Goal: Task Accomplishment & Management: Manage account settings

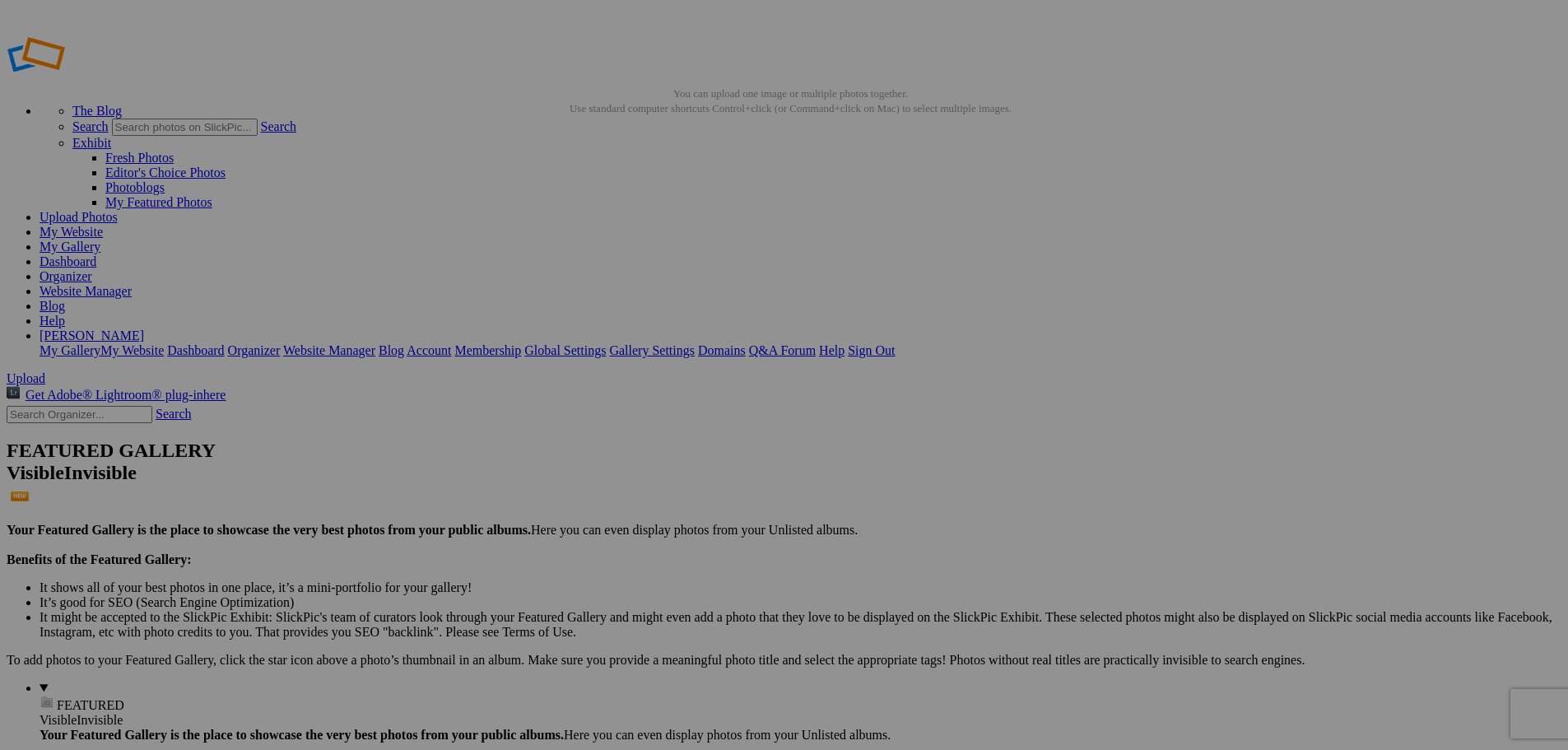
type input "[PERSON_NAME] Harbour"
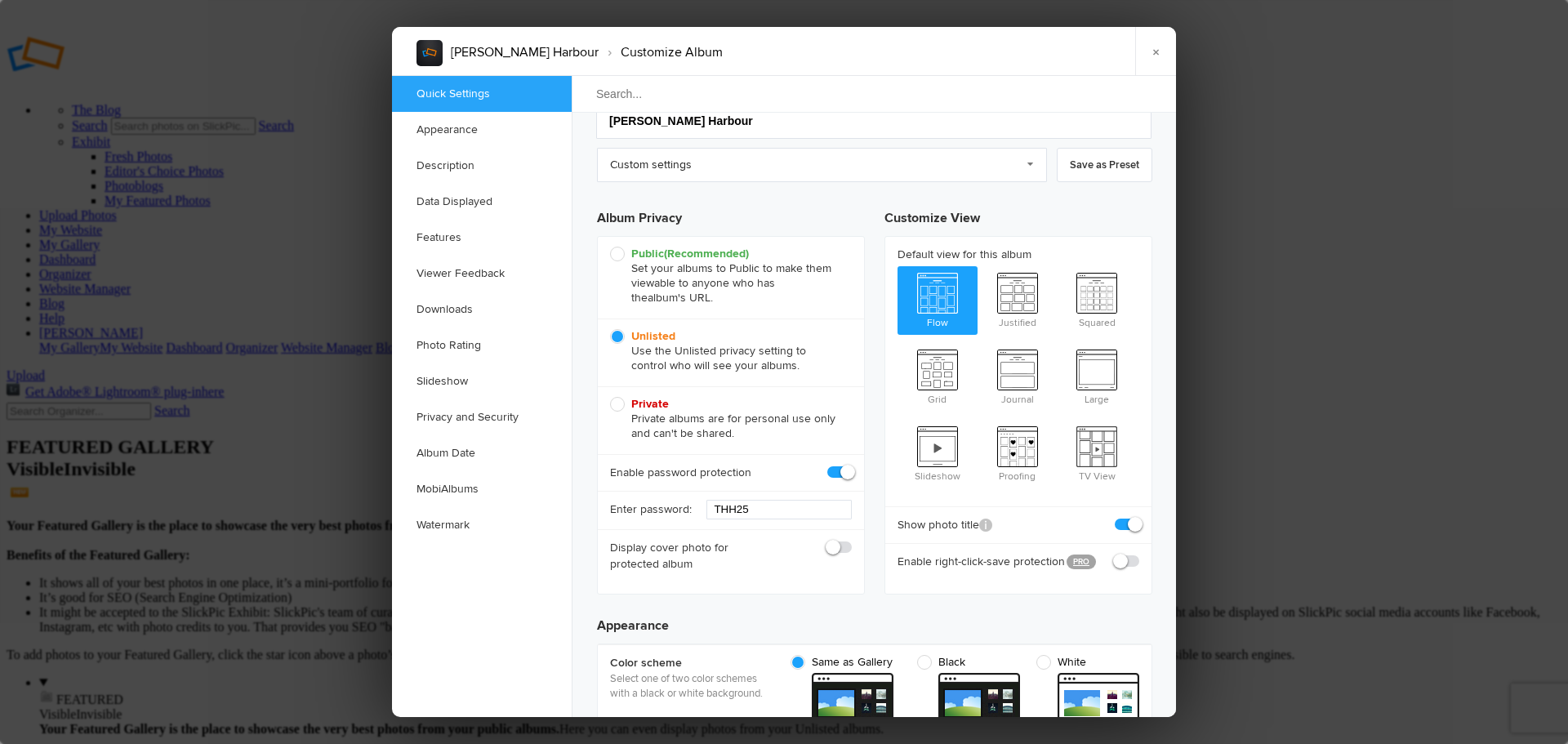
scroll to position [81, 0]
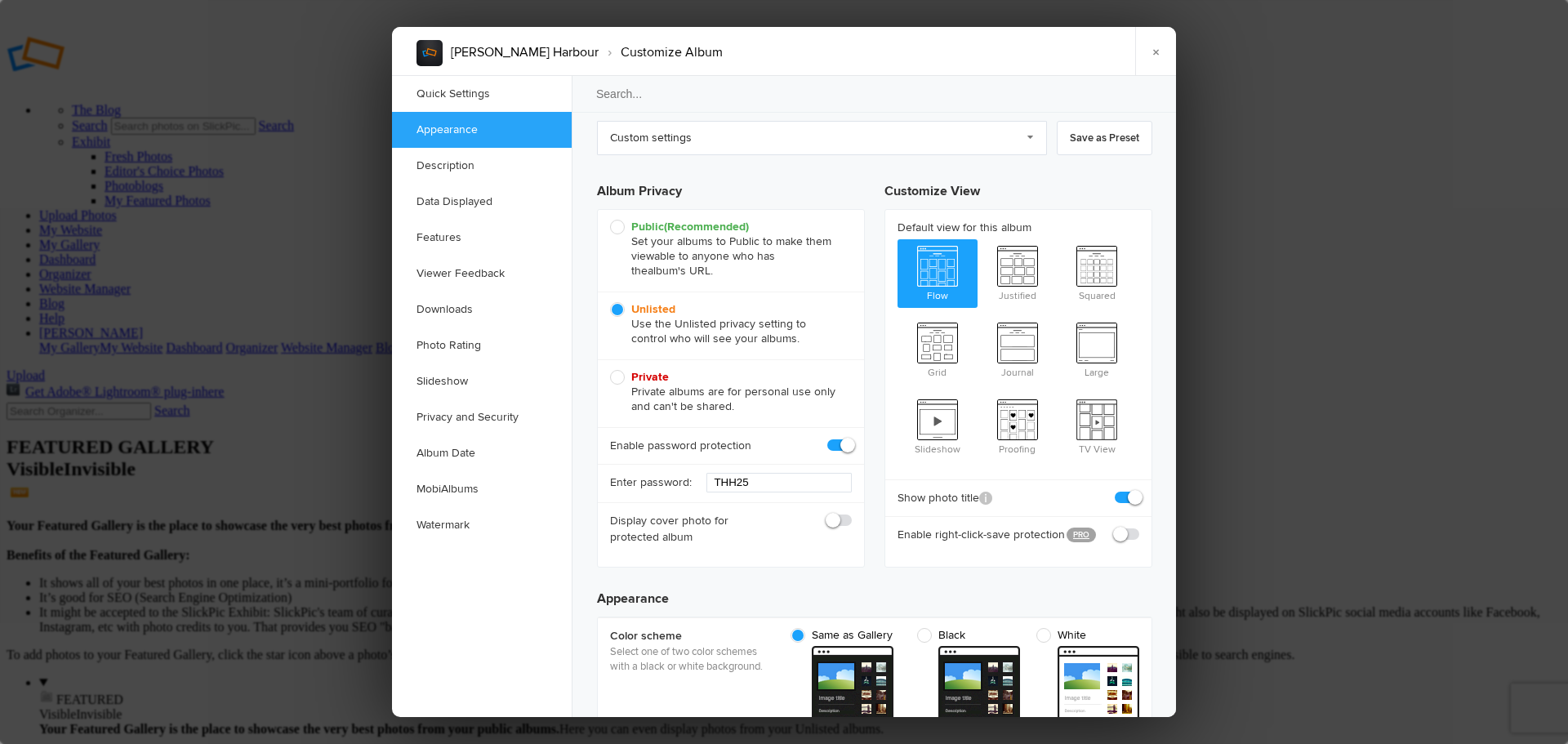
click at [851, 513] on span at bounding box center [851, 513] width 0 height 0
click at [850, 513] on input "checkbox" at bounding box center [850, 512] width 1 height 1
checkbox input "true"
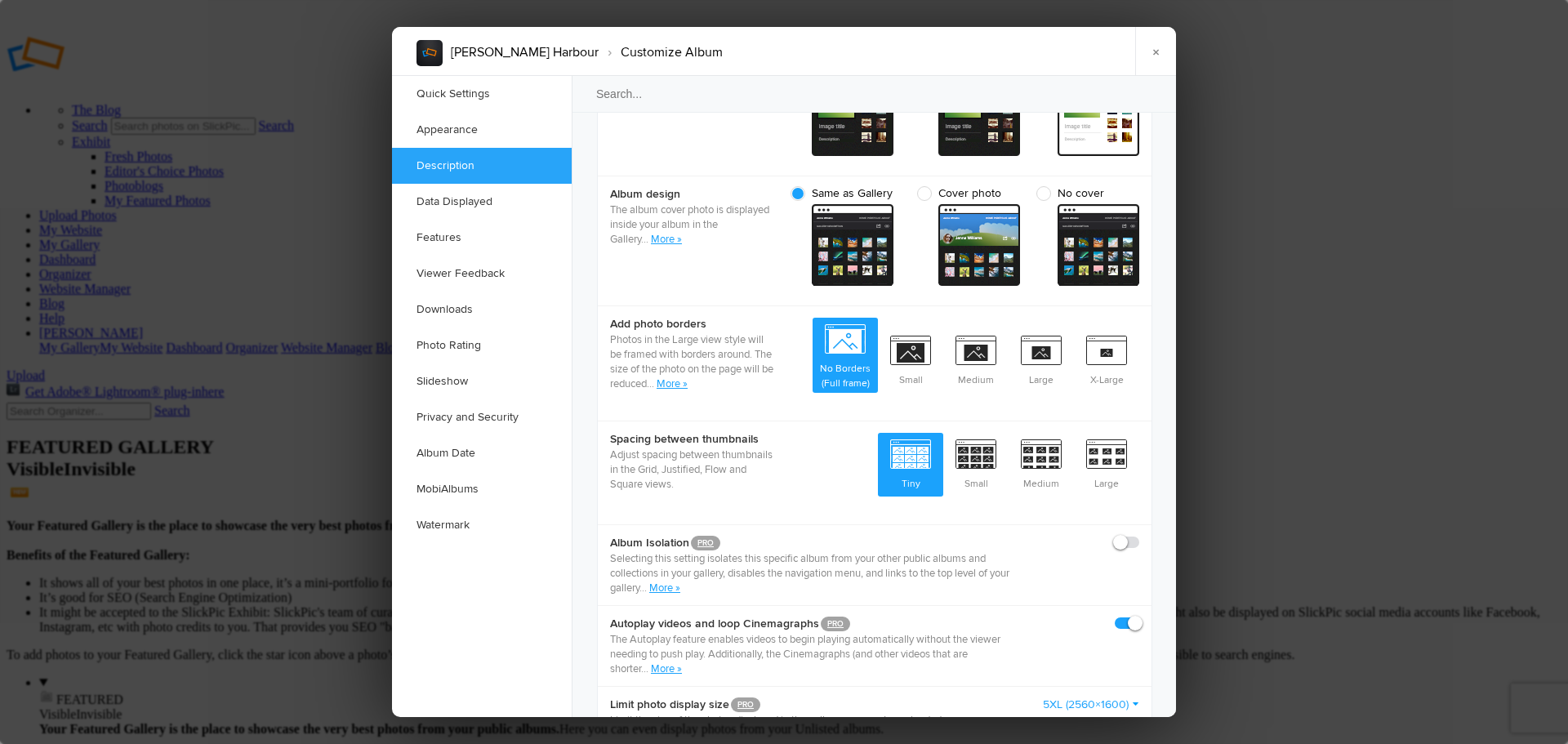
scroll to position [735, 0]
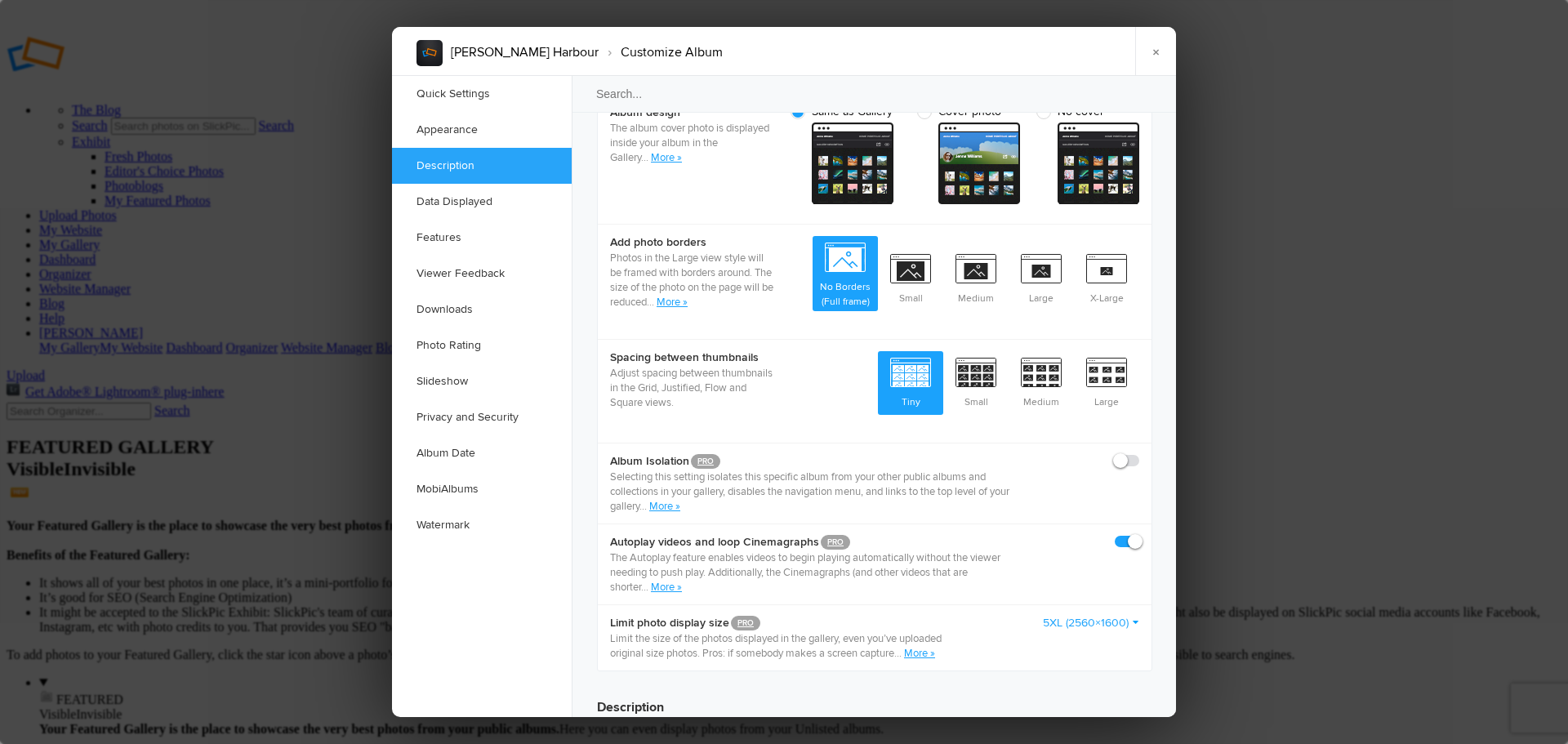
click at [1139, 454] on span at bounding box center [1139, 454] width 0 height 0
click at [1138, 453] on input "checkbox" at bounding box center [1138, 453] width 1 height 1
checkbox input "true"
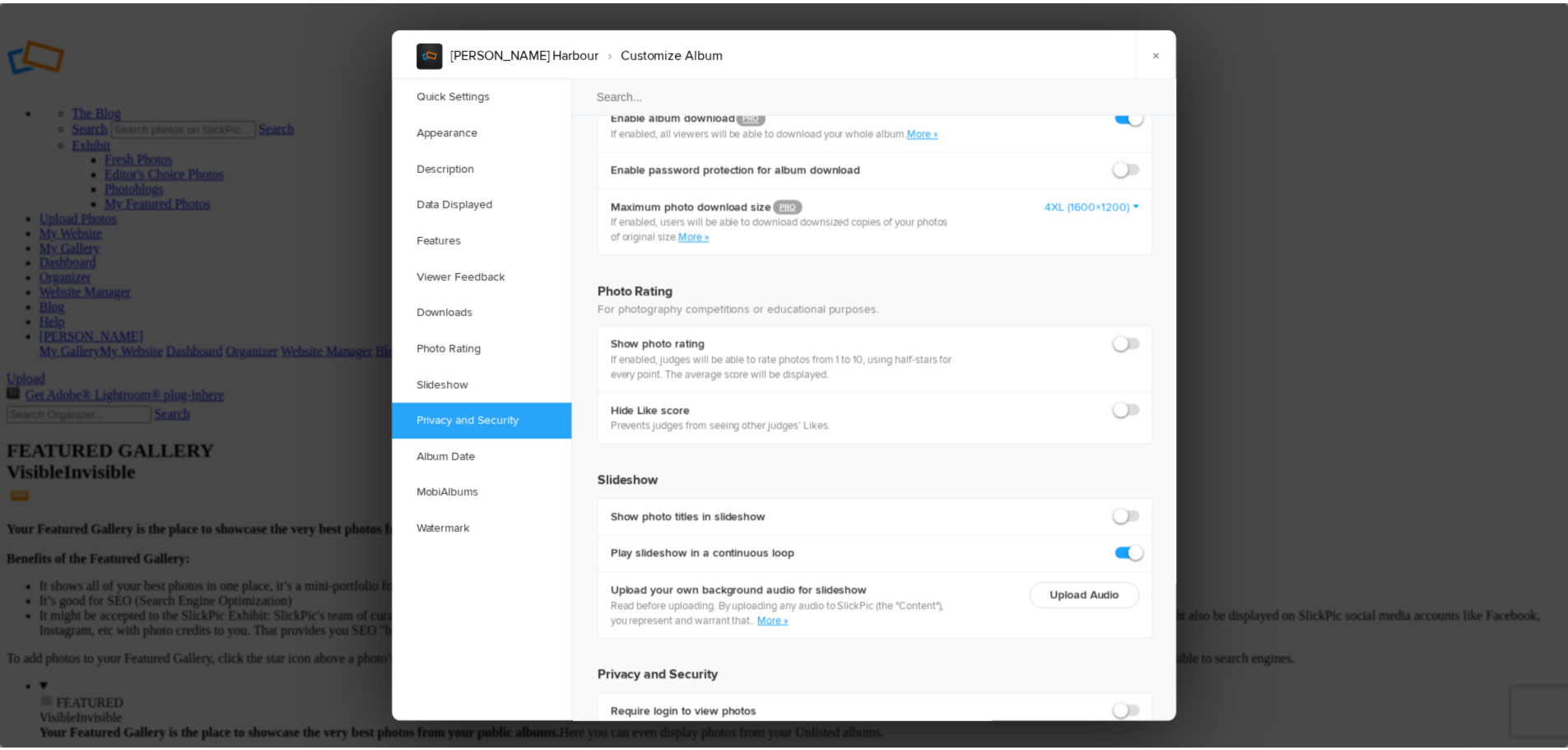
scroll to position [3619, 0]
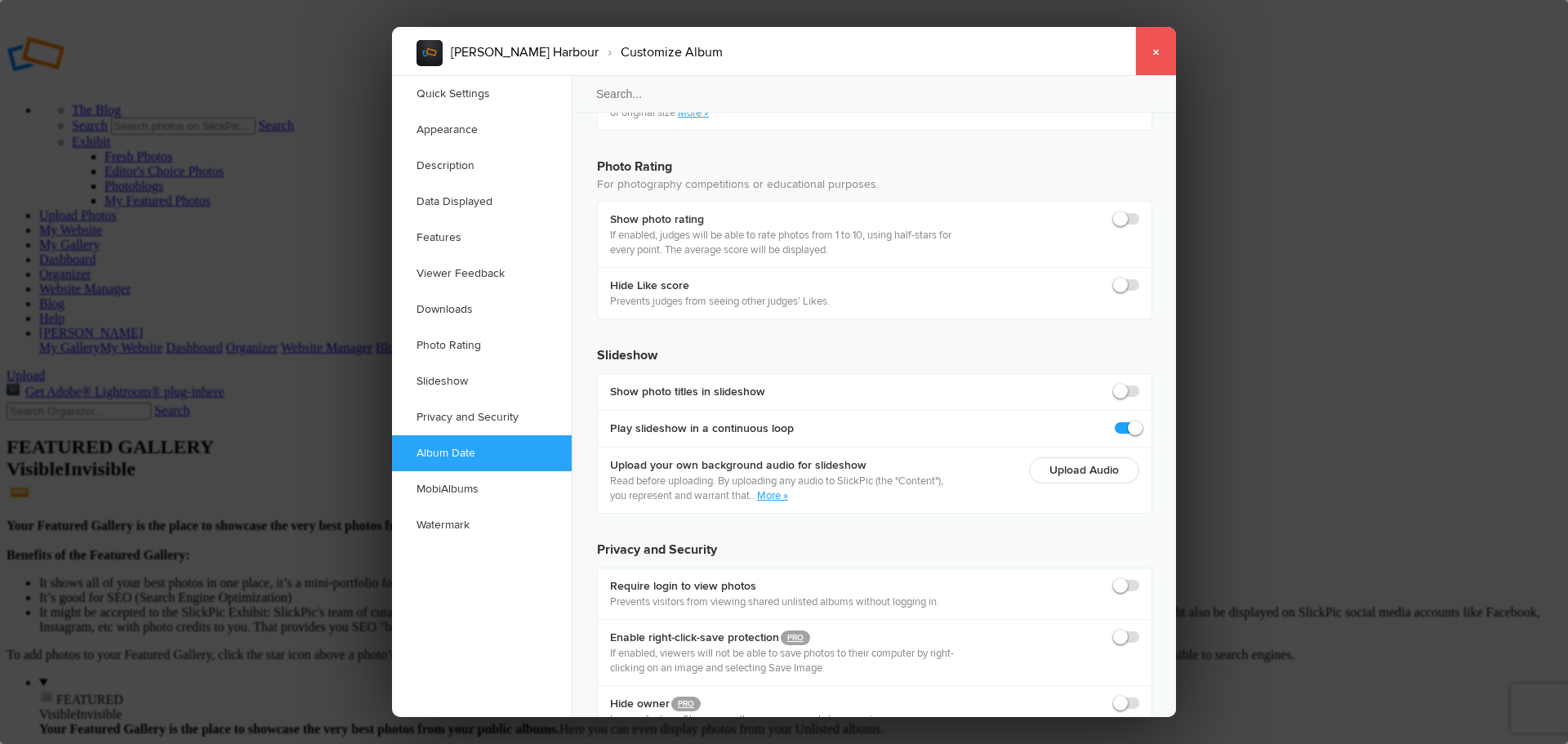
click at [1153, 51] on link "×" at bounding box center [1155, 52] width 41 height 49
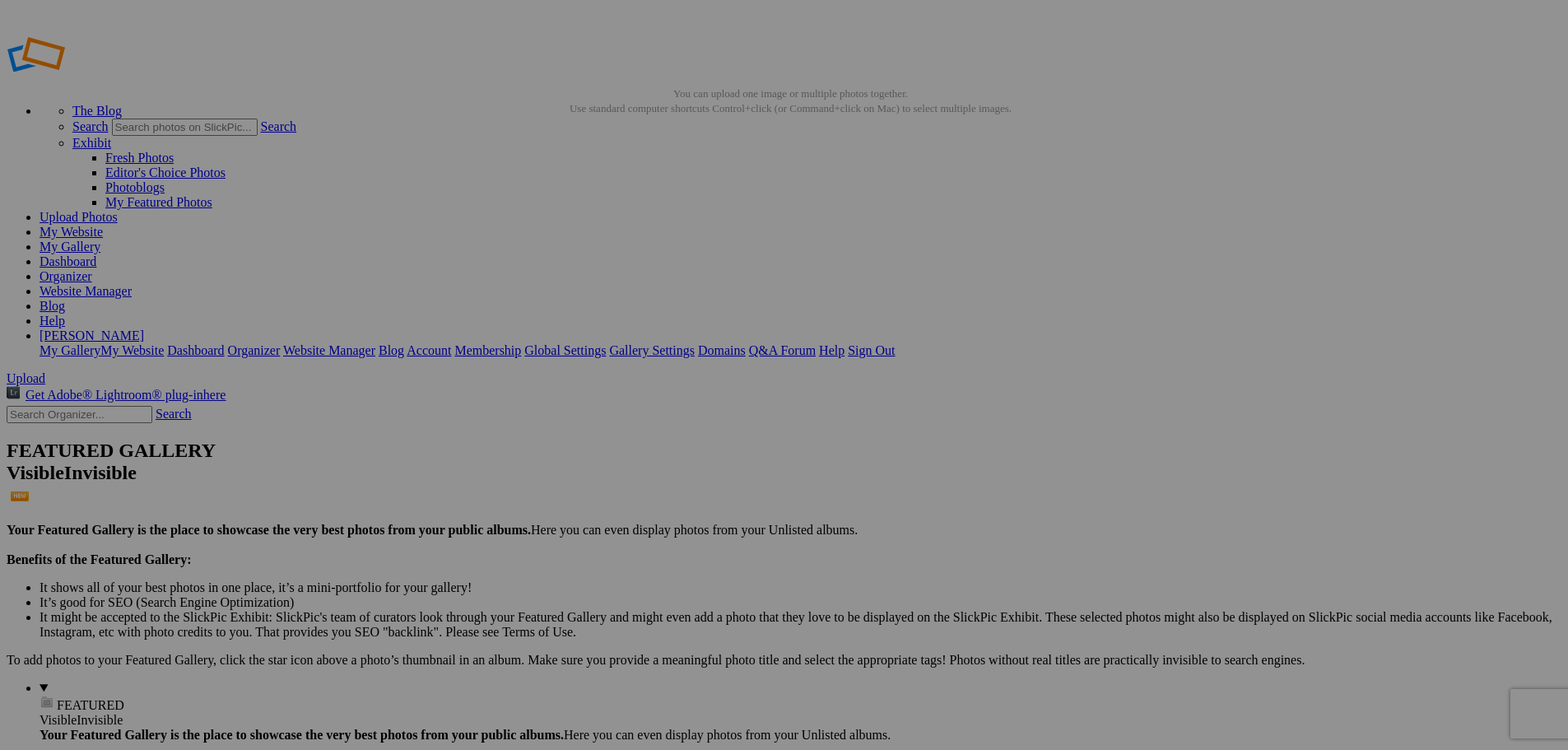
type input "Northside Bizarra 2025"
